Goal: Complete application form

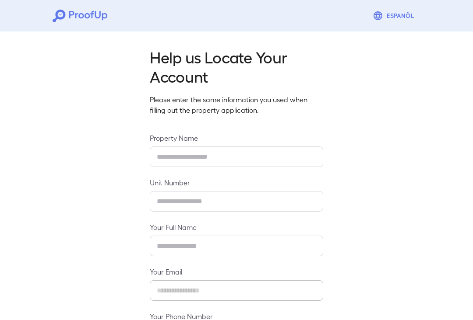
type input "*****"
type input "****"
type input "**********"
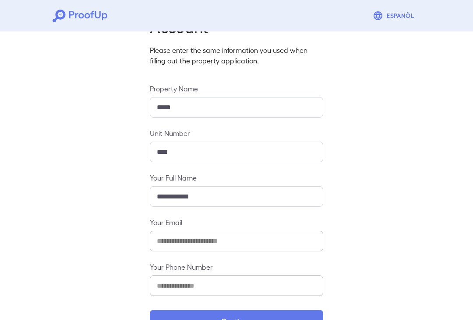
scroll to position [61, 0]
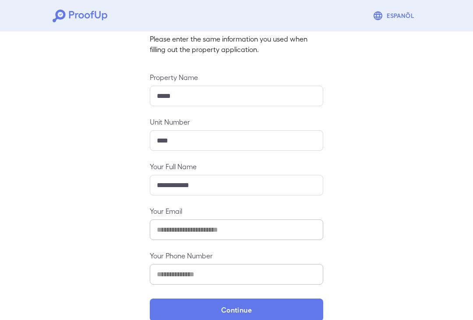
click at [242, 311] on button "Continue" at bounding box center [236, 310] width 173 height 23
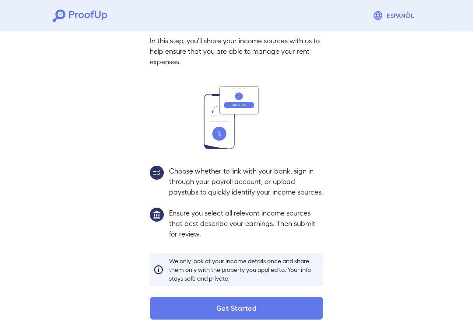
scroll to position [49, 0]
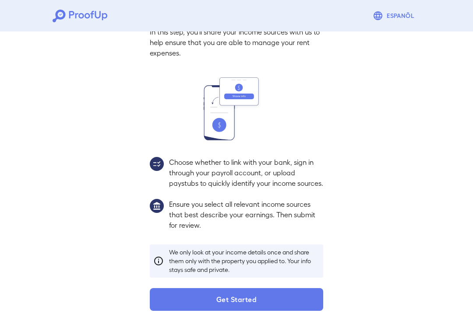
click at [252, 309] on button "Get Started" at bounding box center [236, 299] width 173 height 23
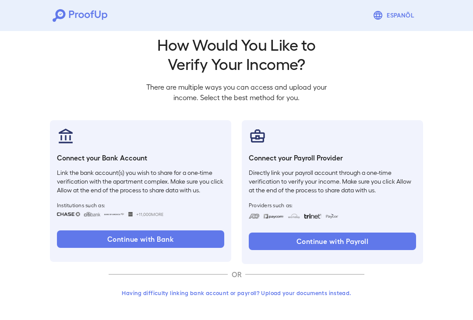
scroll to position [13, 0]
click at [146, 234] on button "Continue with Bank" at bounding box center [140, 240] width 167 height 18
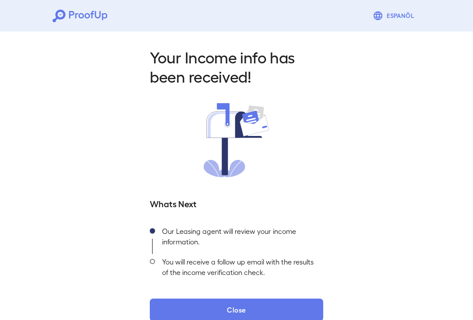
scroll to position [14, 0]
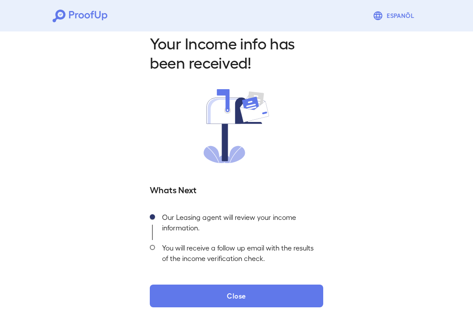
click at [246, 296] on button "Close" at bounding box center [236, 296] width 173 height 23
click at [253, 295] on button "Close" at bounding box center [236, 296] width 173 height 23
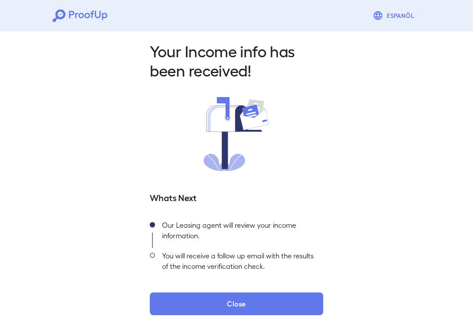
scroll to position [6, 0]
click at [249, 306] on button "Close" at bounding box center [236, 304] width 173 height 23
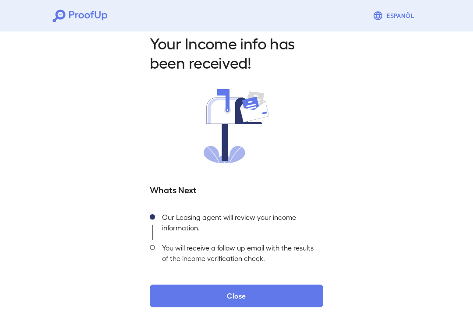
click at [242, 300] on button "Close" at bounding box center [236, 296] width 173 height 23
click at [264, 297] on button "Close" at bounding box center [236, 296] width 173 height 23
